Goal: Book appointment/travel/reservation

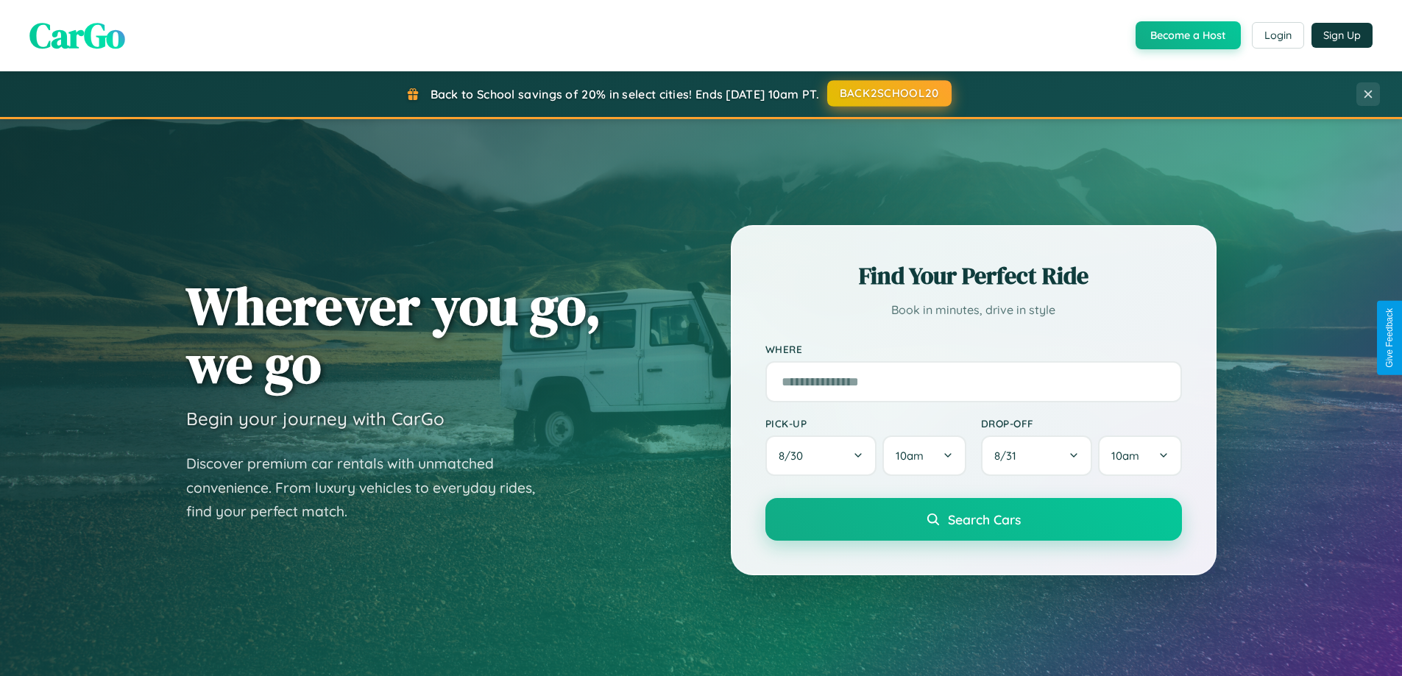
click at [888, 93] on button "BACK2SCHOOL20" at bounding box center [889, 93] width 124 height 26
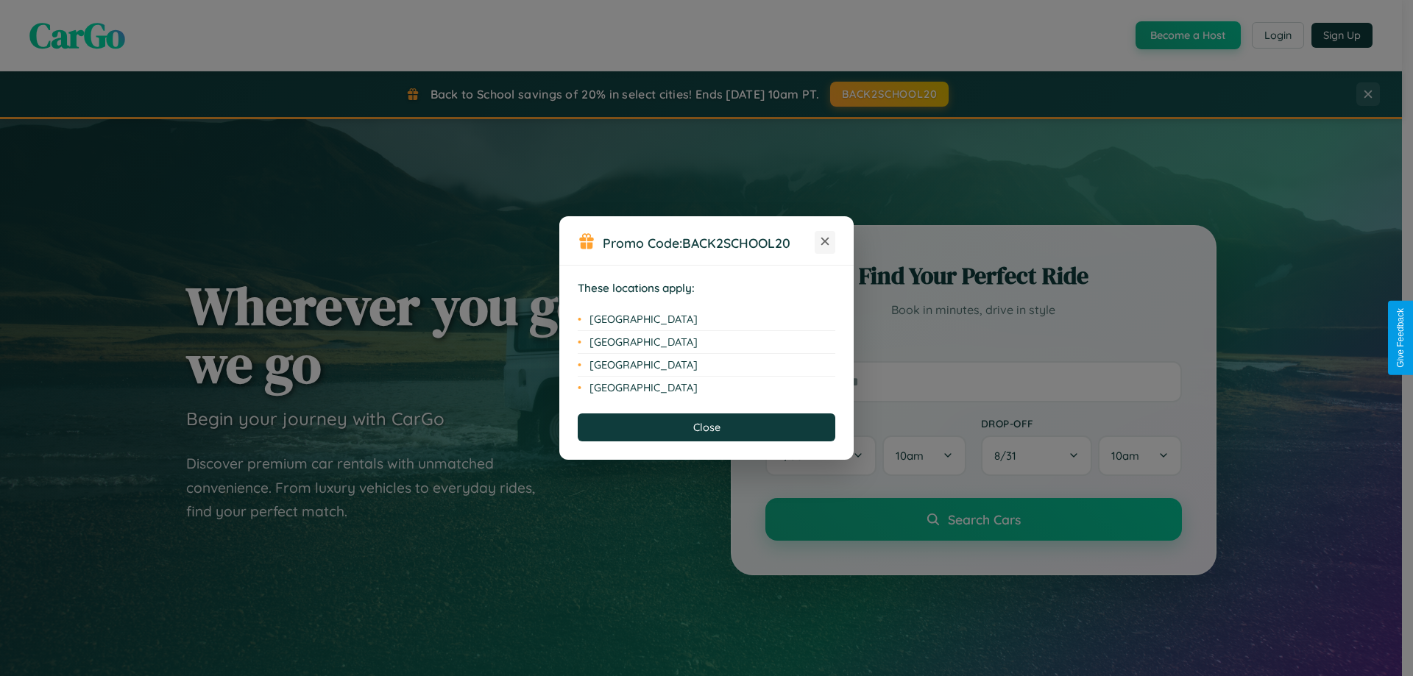
click at [825, 242] on icon at bounding box center [825, 242] width 8 height 8
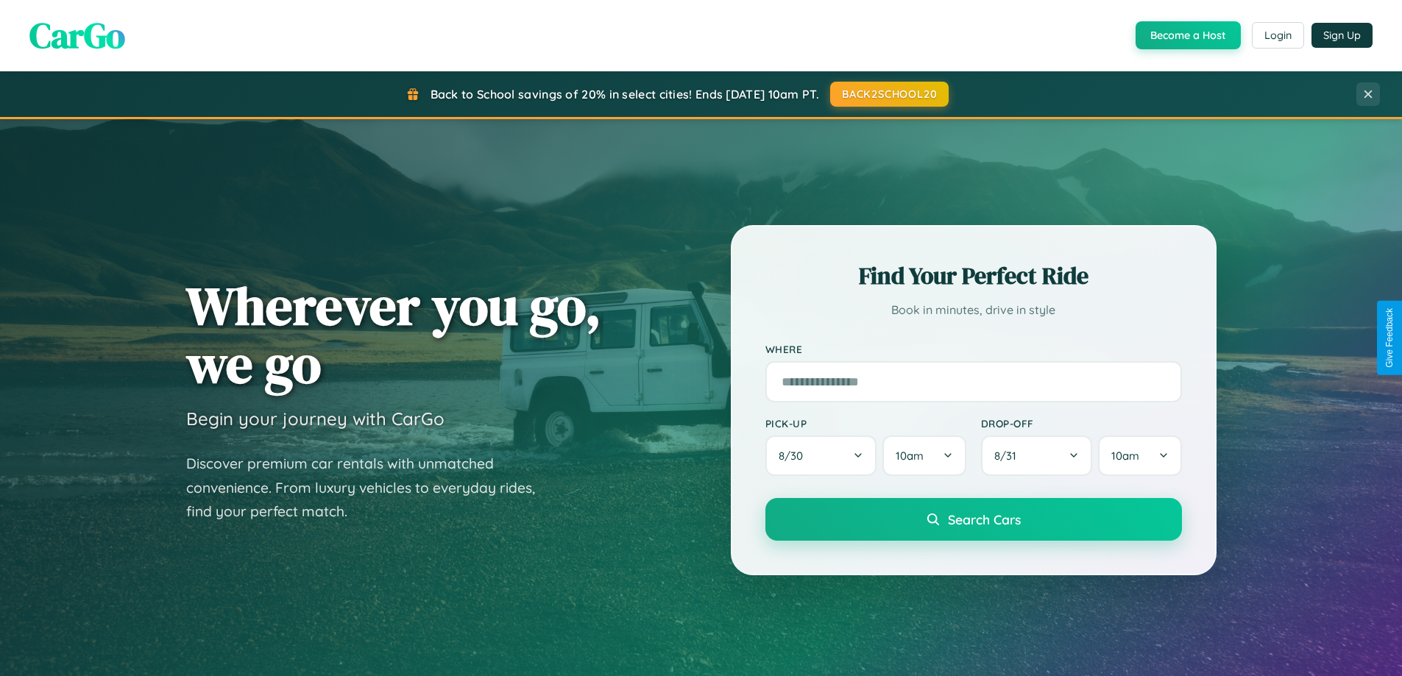
scroll to position [2364, 0]
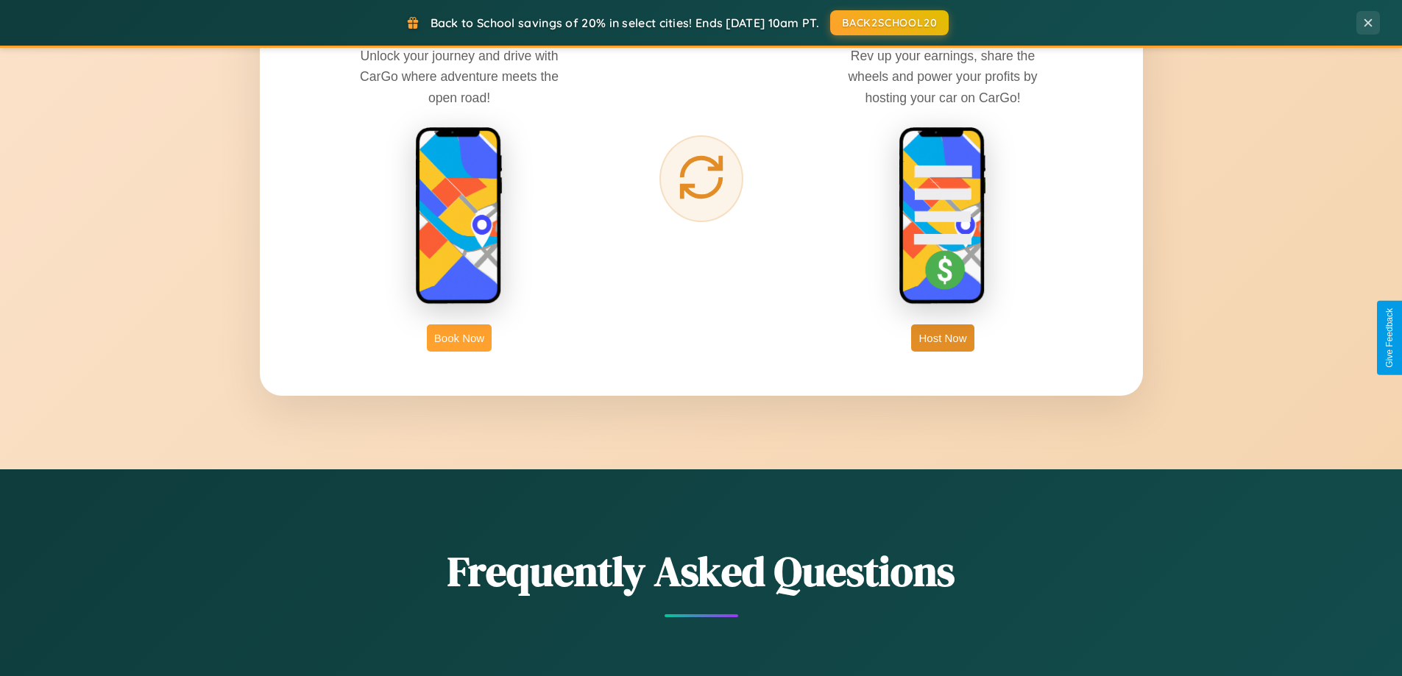
click at [459, 338] on button "Book Now" at bounding box center [459, 338] width 65 height 27
